Goal: Information Seeking & Learning: Learn about a topic

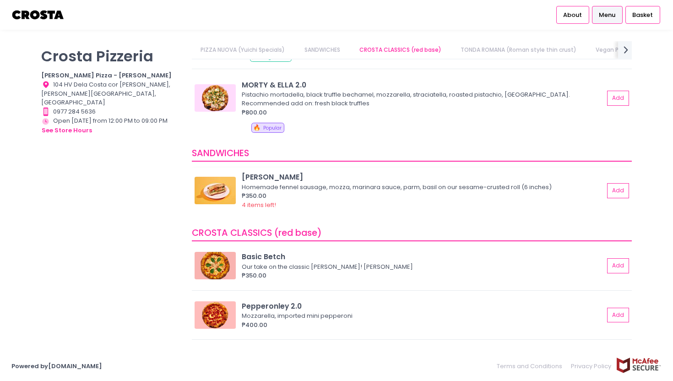
scroll to position [142, 0]
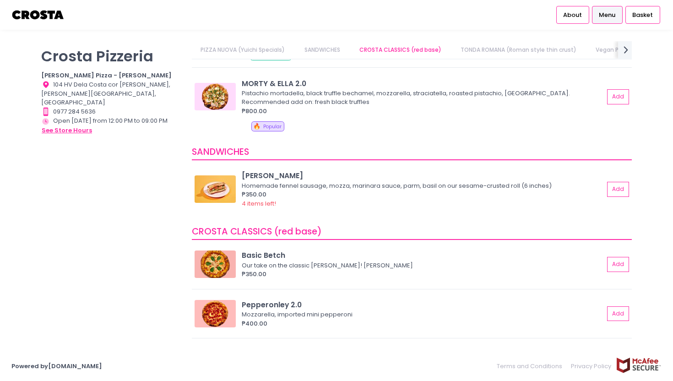
click at [64, 126] on button "see store hours" at bounding box center [66, 131] width 51 height 10
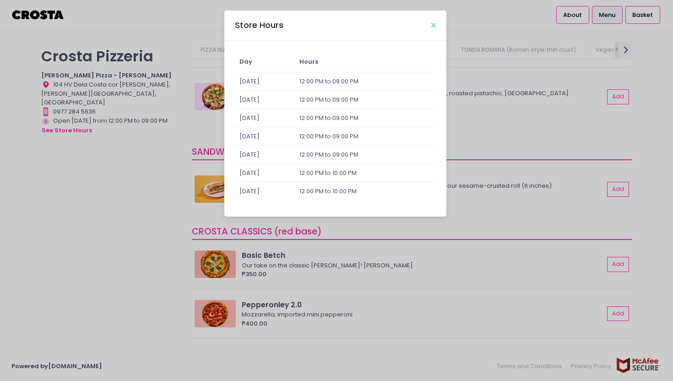
click at [435, 23] on icon "Close" at bounding box center [433, 25] width 5 height 7
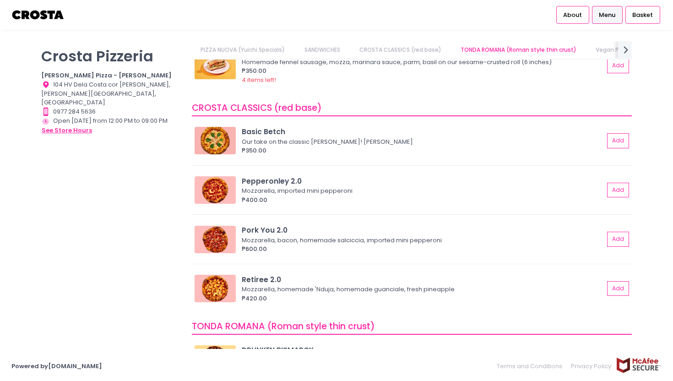
scroll to position [299, 0]
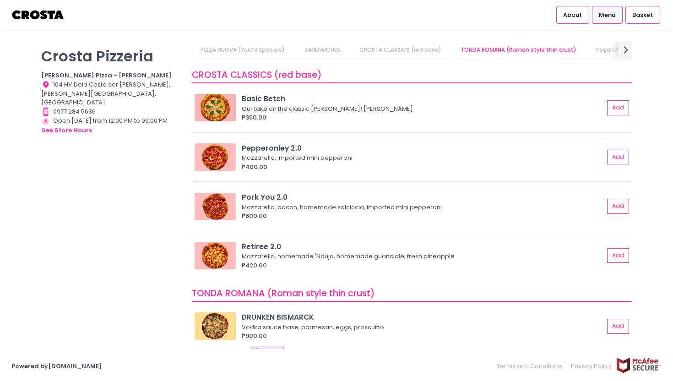
click at [227, 163] on img at bounding box center [215, 156] width 41 height 27
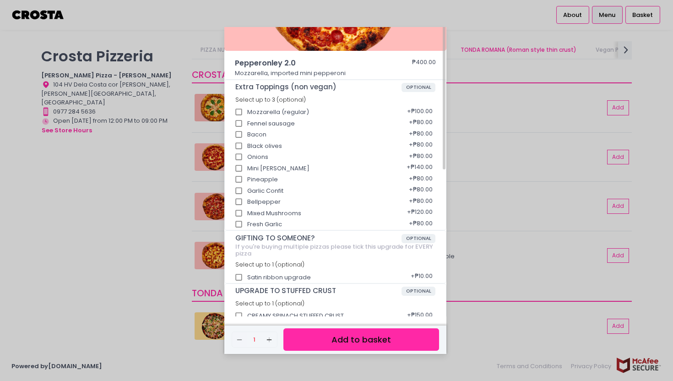
scroll to position [109, 0]
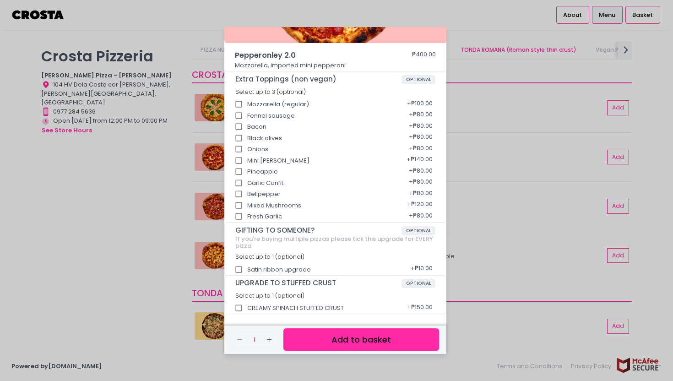
click at [132, 240] on div "Pepperonley 2.0 ₱400.00 Mozzarella, imported mini pepperoni Extra Toppings (non…" at bounding box center [336, 190] width 673 height 381
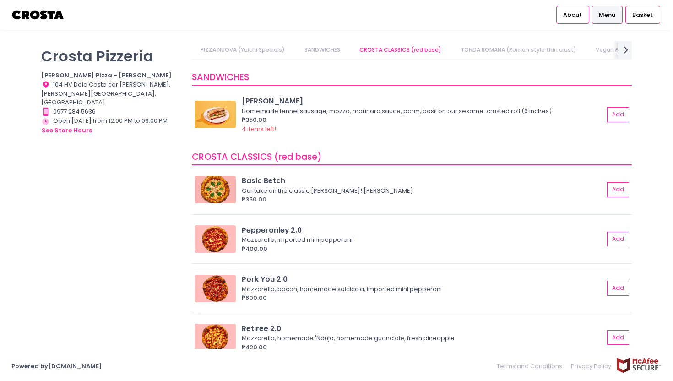
scroll to position [263, 0]
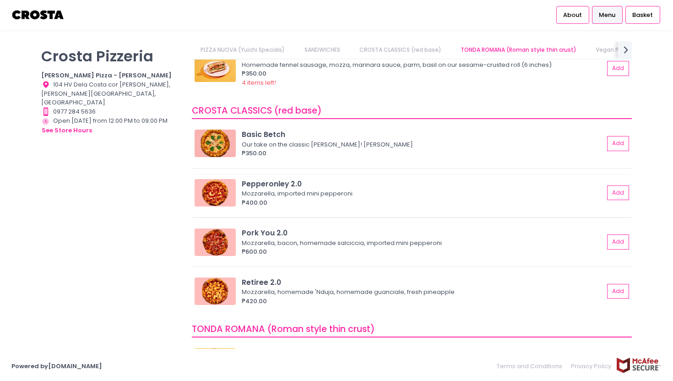
click at [226, 197] on img at bounding box center [215, 192] width 41 height 27
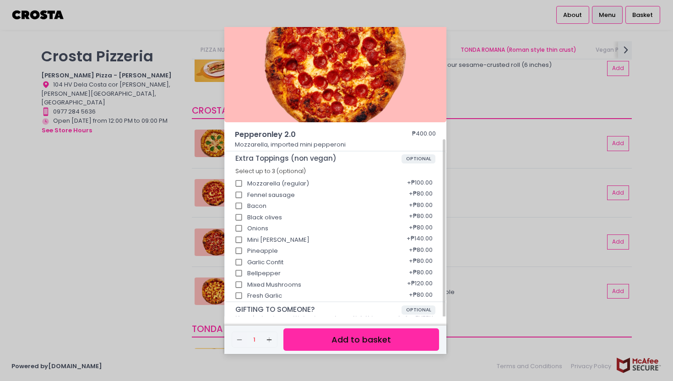
scroll to position [109, 0]
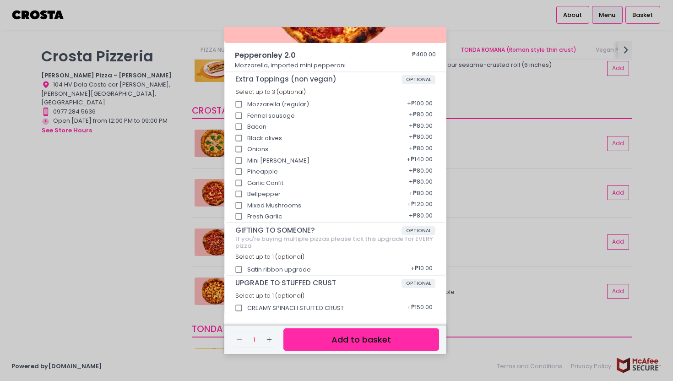
click at [169, 169] on div "Pepperonley 2.0 ₱400.00 Mozzarella, imported mini pepperoni Extra Toppings (non…" at bounding box center [336, 190] width 673 height 381
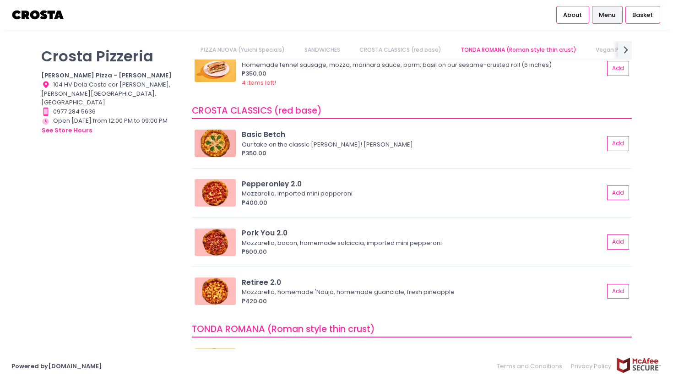
click at [205, 150] on img at bounding box center [215, 143] width 41 height 27
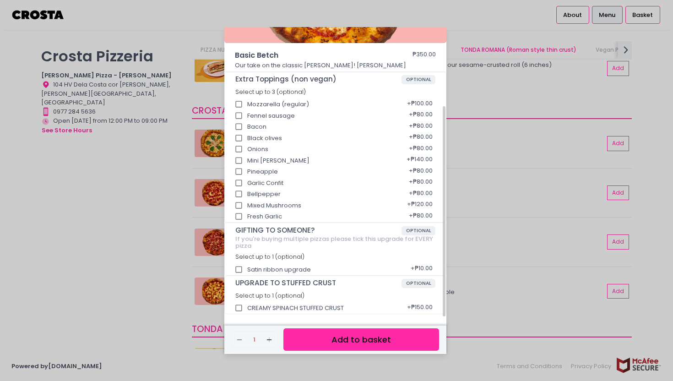
click at [167, 207] on div "Basic Betch ₱350.00 Our take on the classic Margherita! Mozzarella, basil Extra…" at bounding box center [336, 190] width 673 height 381
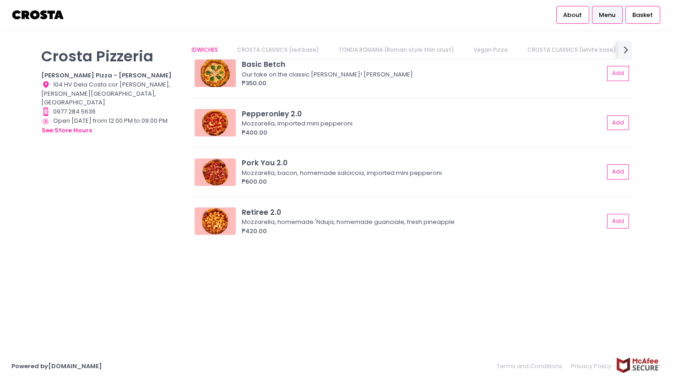
scroll to position [0, 0]
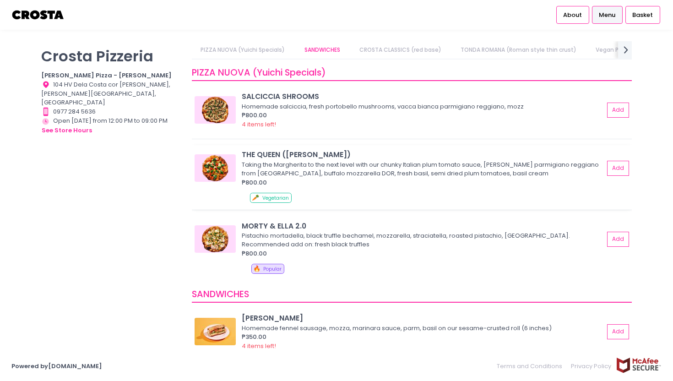
click at [435, 169] on div "Taking the Margherita to the next level with our chunky Italian plum tomato sau…" at bounding box center [422, 169] width 360 height 18
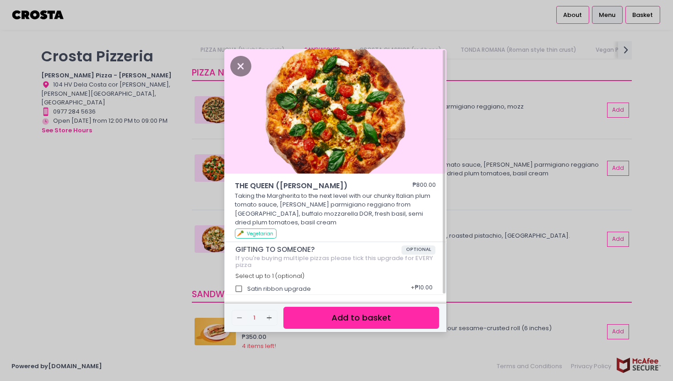
scroll to position [2, 0]
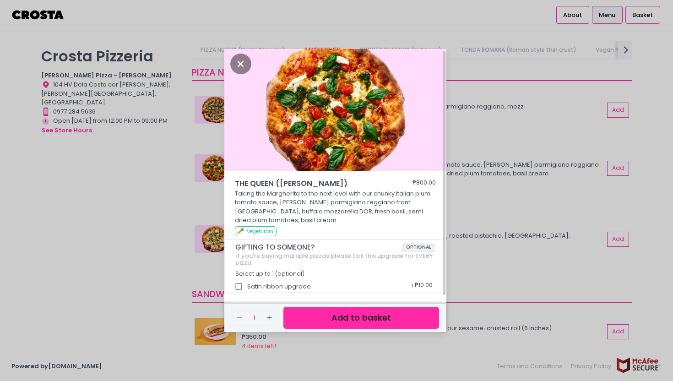
click at [475, 187] on div "THE QUEEN ([PERSON_NAME]) ₱800.00 Taking the Margherita to the next level with …" at bounding box center [336, 190] width 673 height 381
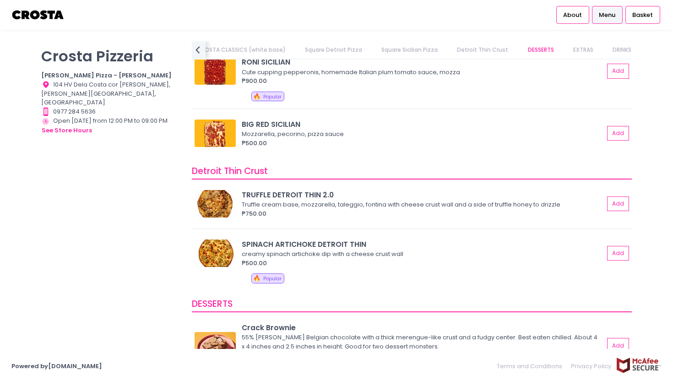
scroll to position [1413, 0]
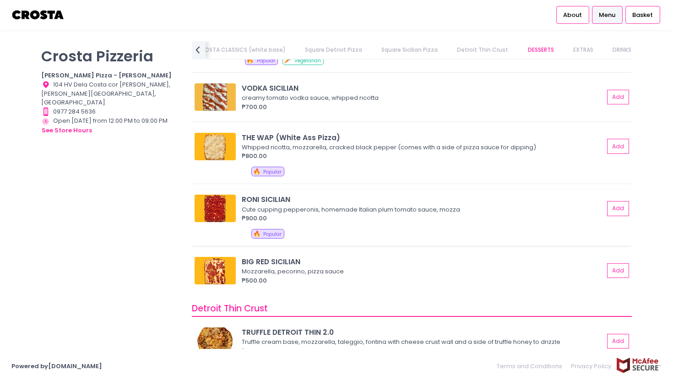
click at [296, 228] on div "[PERSON_NAME] SICILIAN Cute cupping pepperonis, homemade Italian plum tomato sa…" at bounding box center [412, 218] width 440 height 56
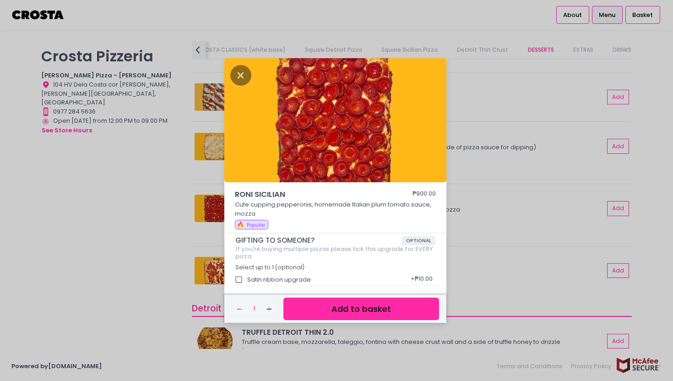
click at [156, 192] on div "[PERSON_NAME] SICILIAN ₱900.00 Cute cupping pepperonis, homemade Italian plum t…" at bounding box center [336, 190] width 673 height 381
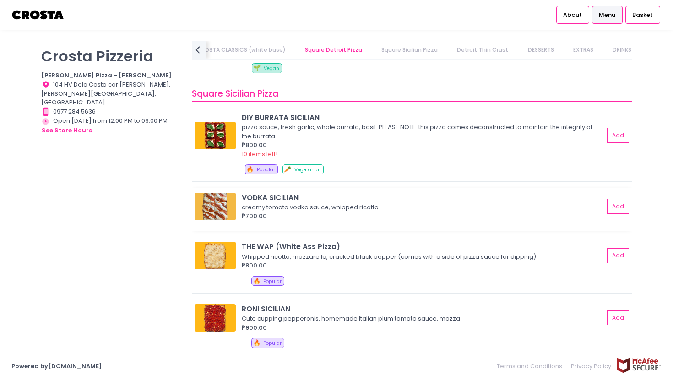
scroll to position [1304, 0]
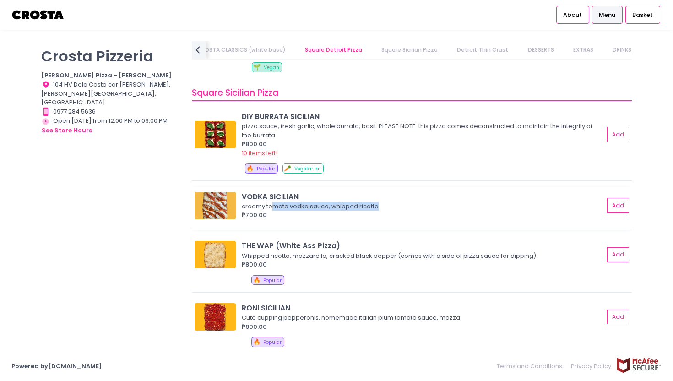
drag, startPoint x: 393, startPoint y: 207, endPoint x: 274, endPoint y: 207, distance: 118.6
click at [274, 207] on div "creamy tomato vodka sauce, whipped ricotta" at bounding box center [422, 206] width 360 height 9
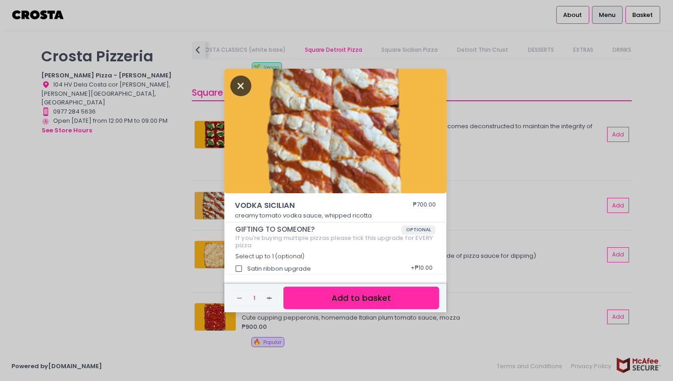
click at [240, 91] on icon "Close" at bounding box center [240, 86] width 21 height 21
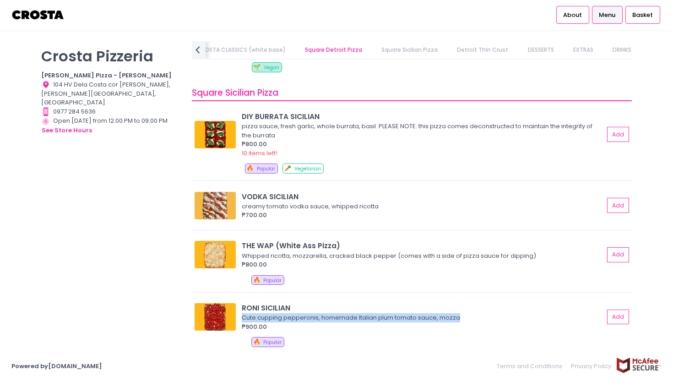
drag, startPoint x: 390, startPoint y: 319, endPoint x: 244, endPoint y: 319, distance: 146.1
click at [244, 319] on div "Cute cupping pepperonis, homemade Italian plum tomato sauce, mozza" at bounding box center [422, 317] width 360 height 9
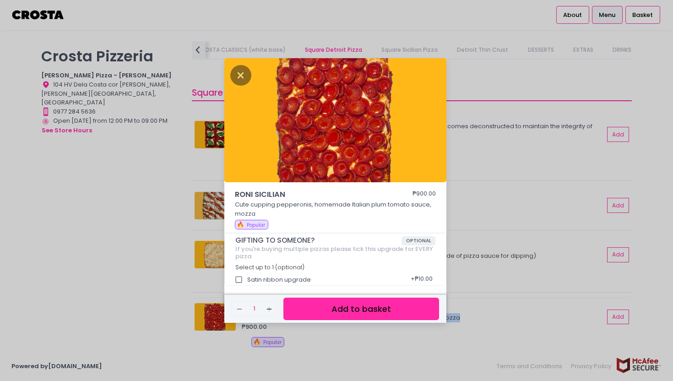
copy div "Cute cupping pepperonis, homemade Italian plum tomato sauce, mozza"
click at [123, 98] on div "[PERSON_NAME] SICILIAN ₱900.00 Cute cupping pepperonis, homemade Italian plum t…" at bounding box center [336, 190] width 673 height 381
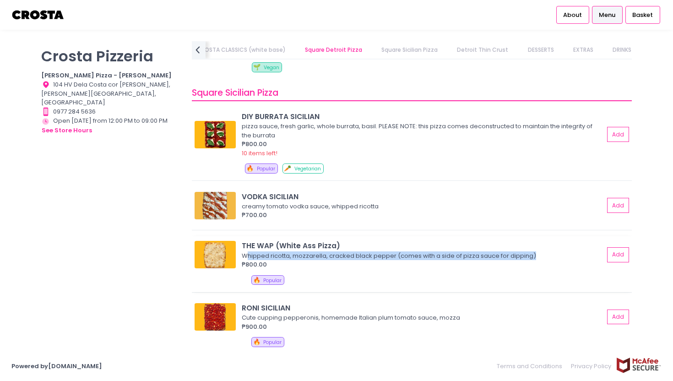
drag, startPoint x: 536, startPoint y: 256, endPoint x: 248, endPoint y: 257, distance: 288.6
click at [248, 257] on div "Whipped ricotta, mozzarella, cracked black pepper (comes with a side of pizza s…" at bounding box center [422, 255] width 360 height 9
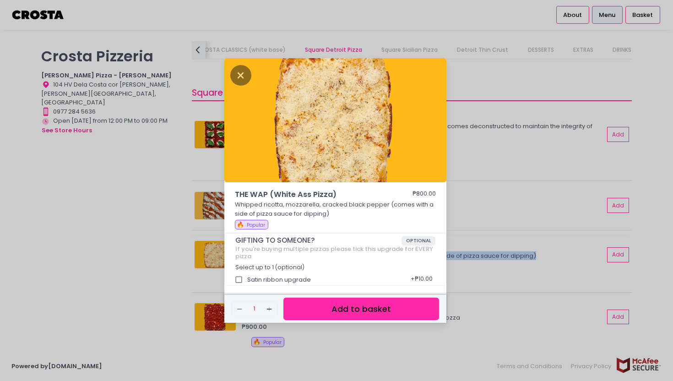
copy div "hipped ricotta, mozzarella, cracked black pepper (comes with a side of pizza sa…"
click at [178, 173] on div "THE WAP (White Ass Pizza) ₱800.00 Whipped ricotta, mozzarella, cracked black pe…" at bounding box center [336, 190] width 673 height 381
